Goal: Information Seeking & Learning: Learn about a topic

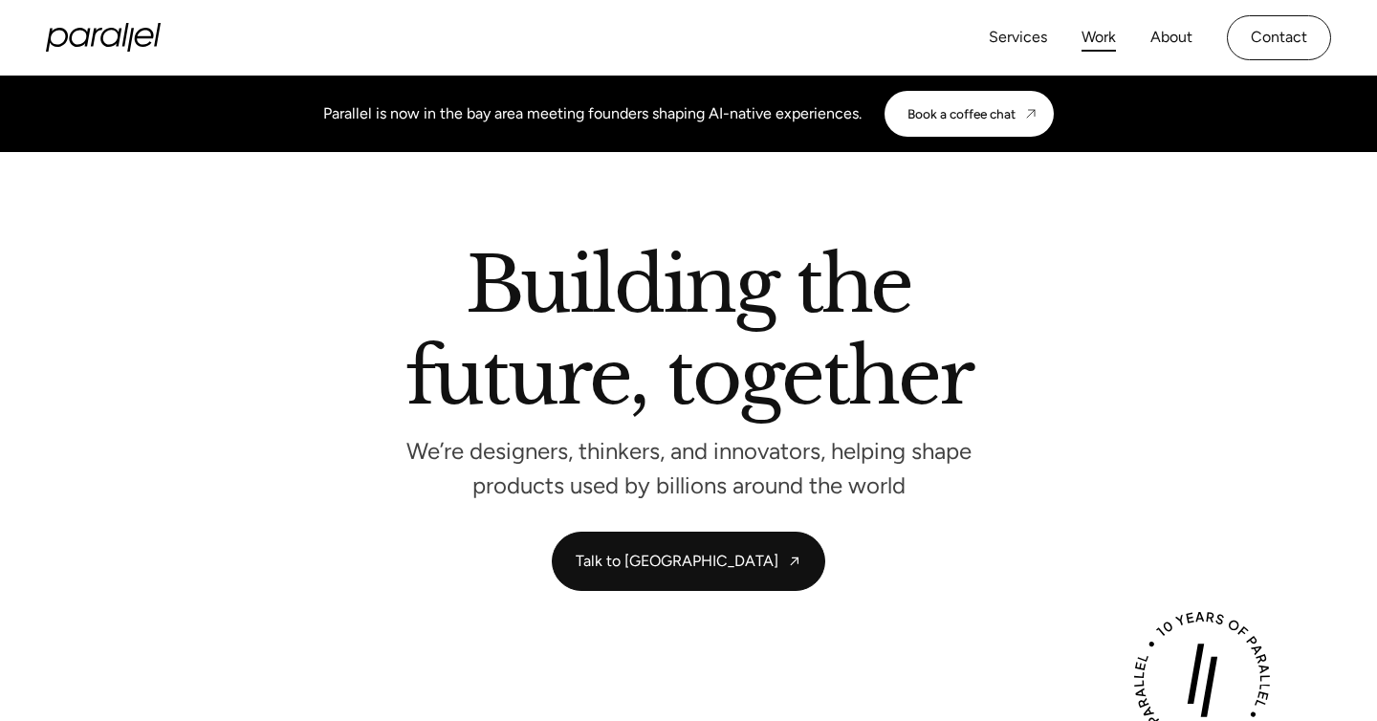
click at [1089, 33] on link "Work" at bounding box center [1099, 38] width 34 height 28
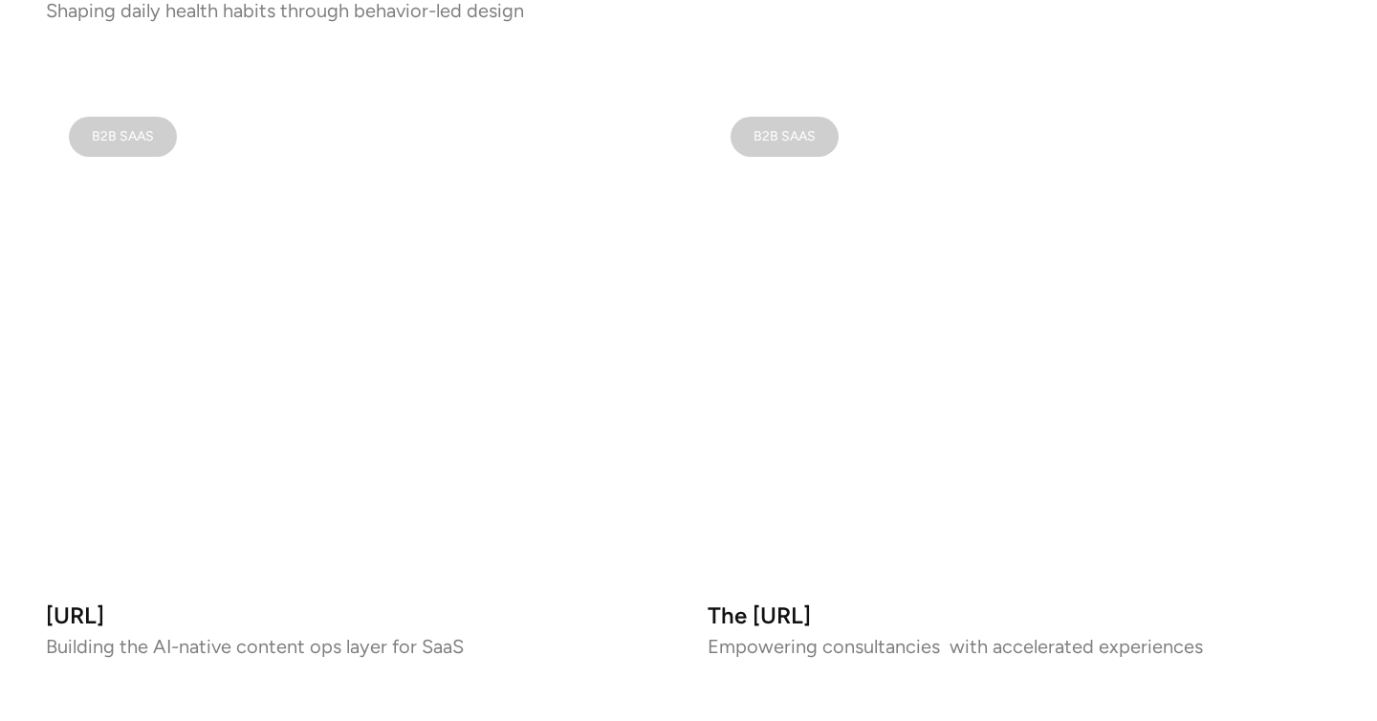
scroll to position [1266, 0]
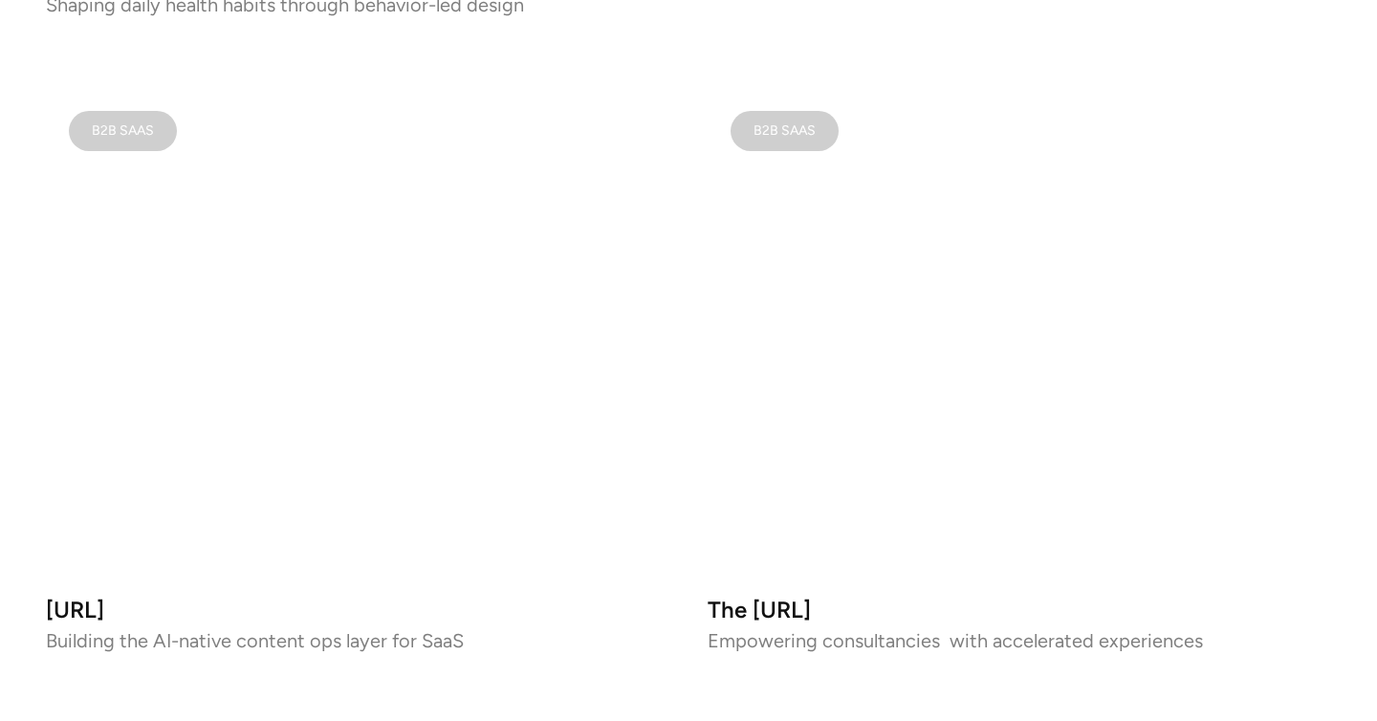
click at [1013, 242] on video at bounding box center [1020, 334] width 624 height 492
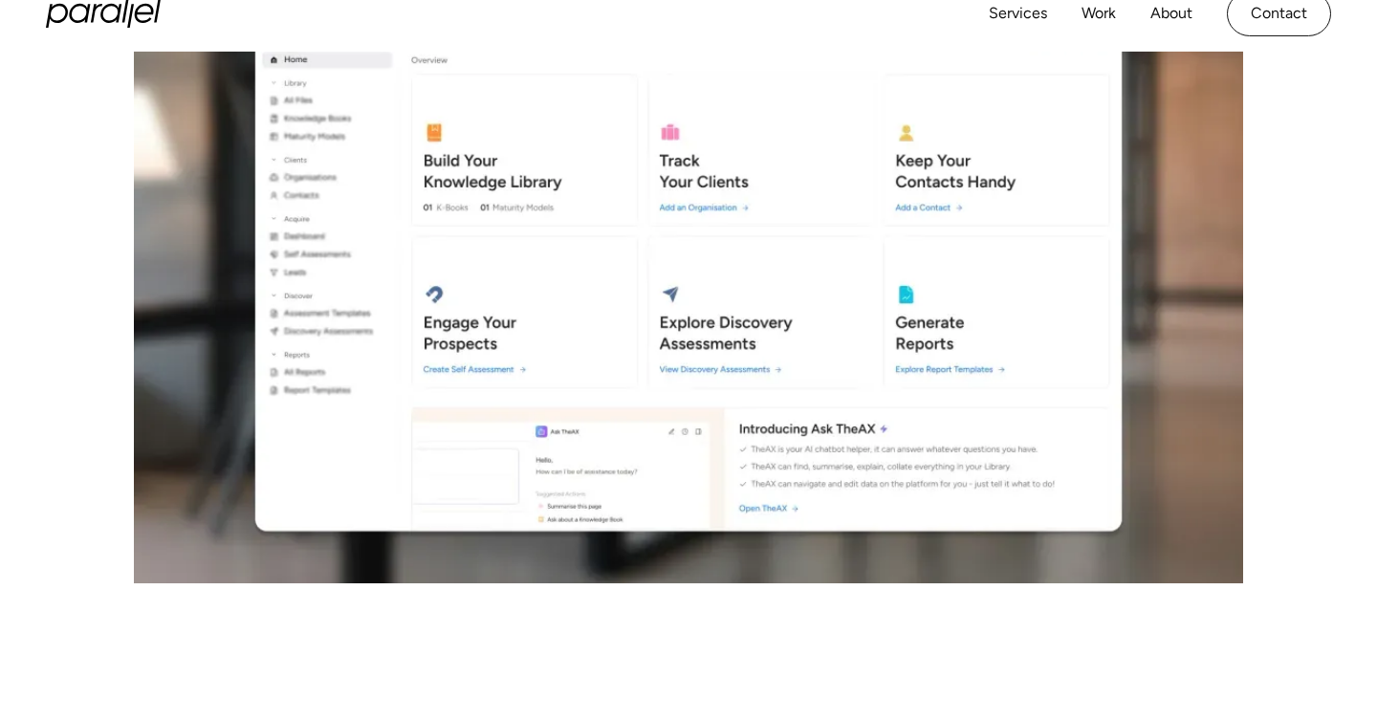
scroll to position [7657, 0]
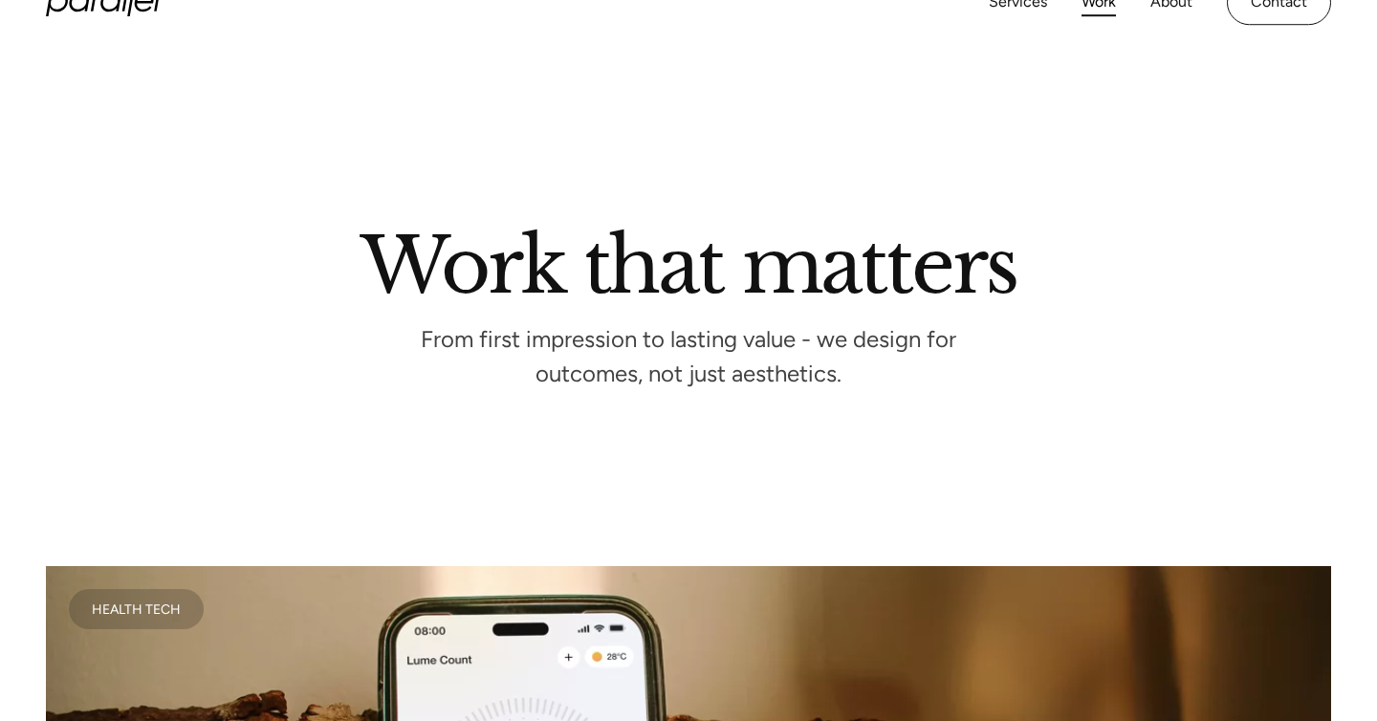
scroll to position [1482, 0]
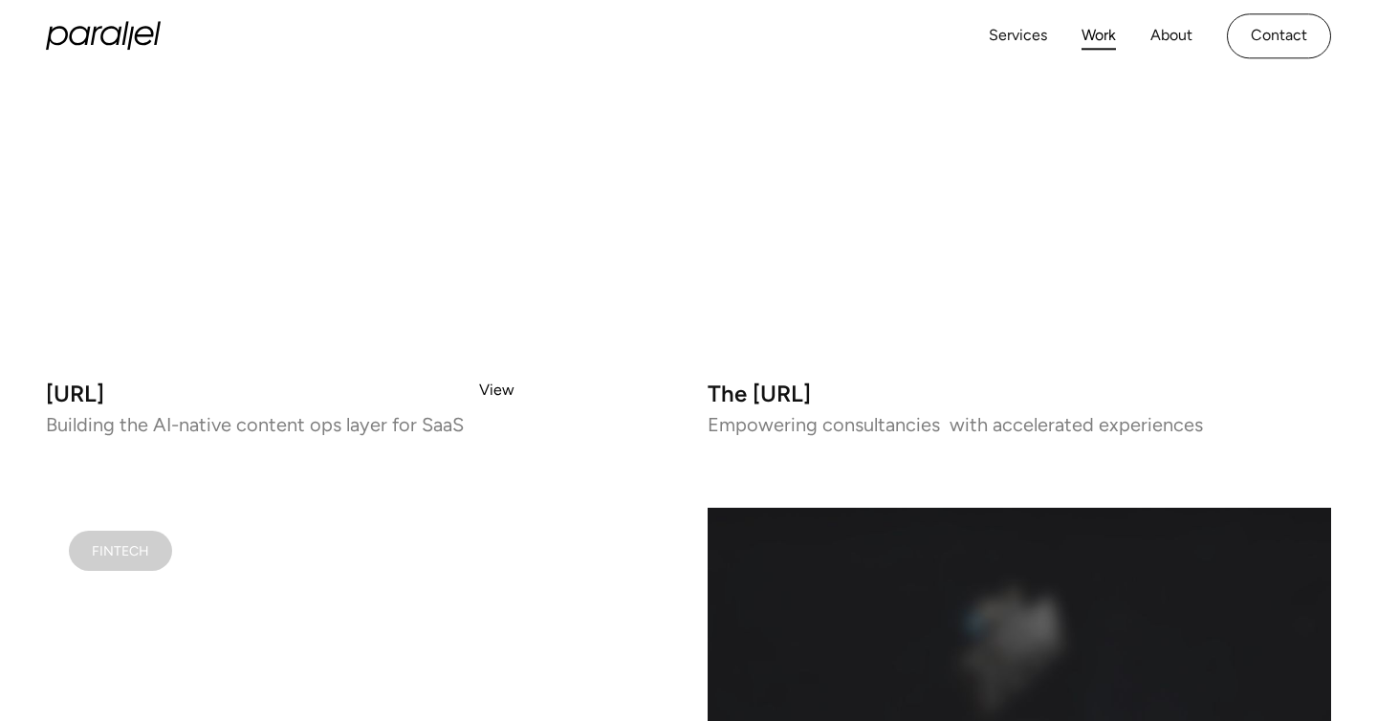
click at [496, 363] on video at bounding box center [358, 118] width 624 height 492
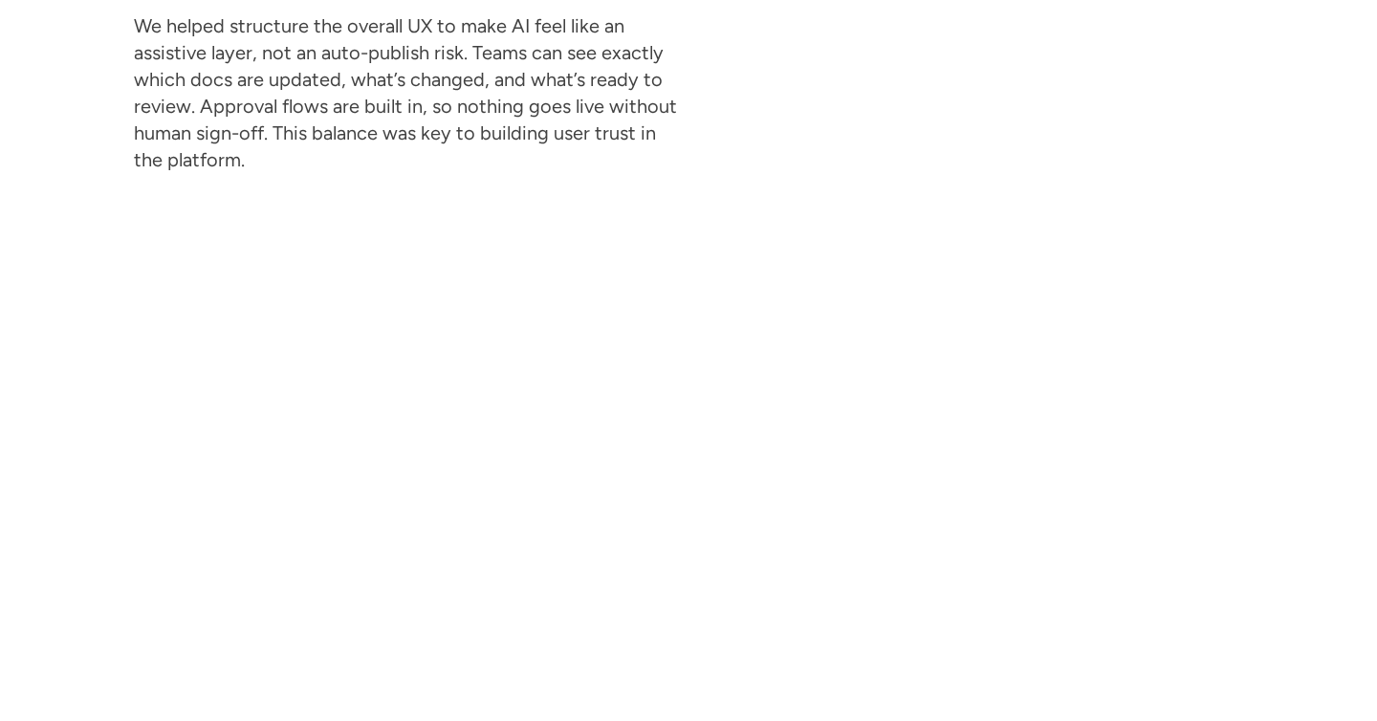
scroll to position [6127, 0]
